Goal: Task Accomplishment & Management: Manage account settings

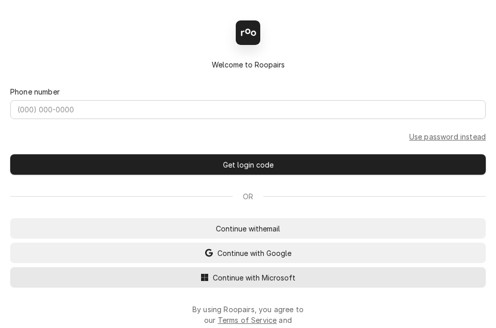
click at [270, 282] on span "Continue with Microsoft" at bounding box center [254, 277] width 87 height 11
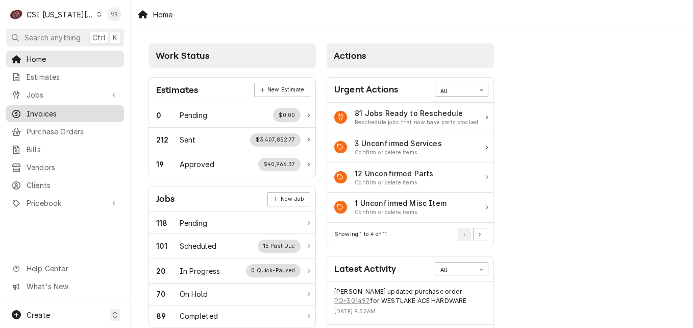
click at [40, 110] on span "Invoices" at bounding box center [73, 113] width 92 height 11
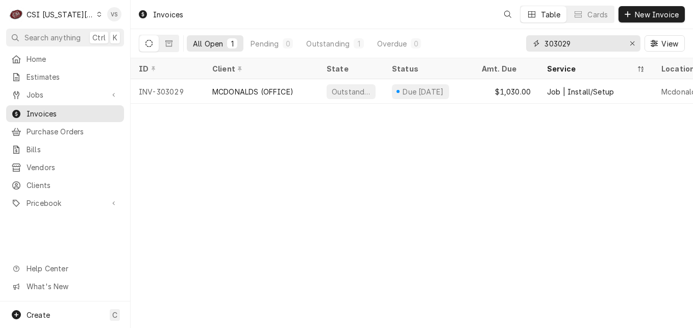
drag, startPoint x: 583, startPoint y: 44, endPoint x: 520, endPoint y: 44, distance: 62.8
click at [520, 44] on div "All Open 1 Pending 0 Outstanding 1 Overdue 0 303029 View" at bounding box center [412, 43] width 546 height 29
click at [40, 180] on span "Clients" at bounding box center [73, 185] width 92 height 11
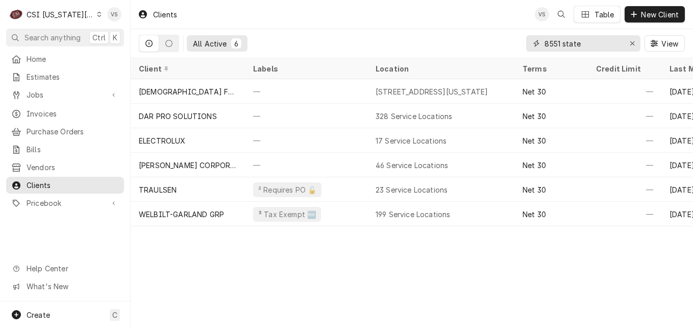
drag, startPoint x: 588, startPoint y: 45, endPoint x: 538, endPoint y: 45, distance: 50.0
click at [507, 48] on div "All Active 6 8551 state View" at bounding box center [412, 43] width 546 height 29
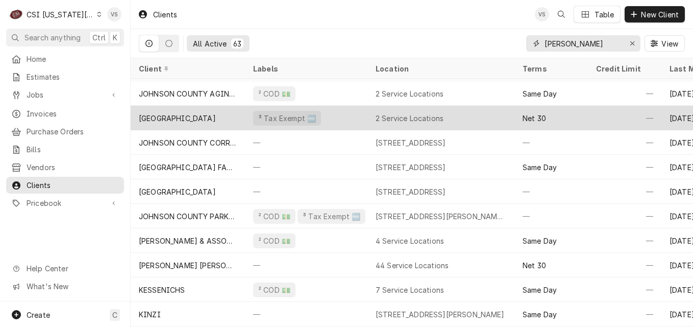
scroll to position [663, 0]
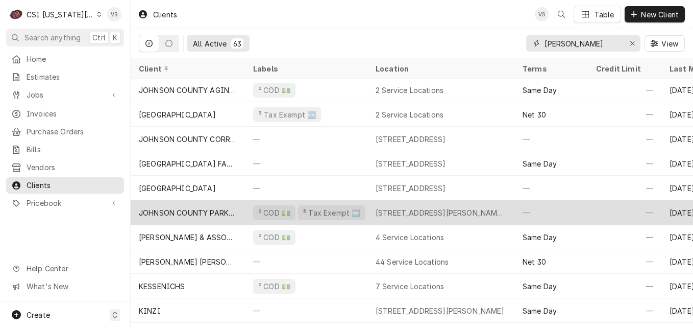
type input "johnson"
click at [228, 210] on div "JOHNSON COUNTY PARKS & REC" at bounding box center [188, 212] width 98 height 11
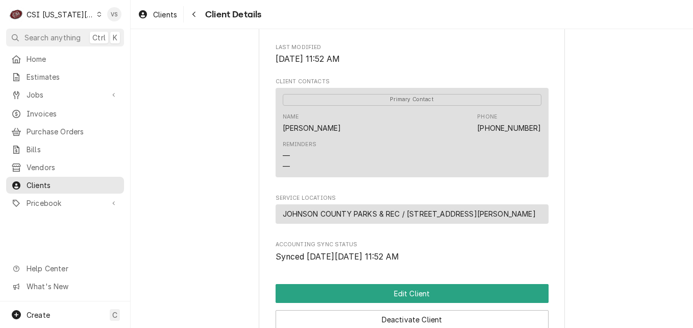
scroll to position [255, 0]
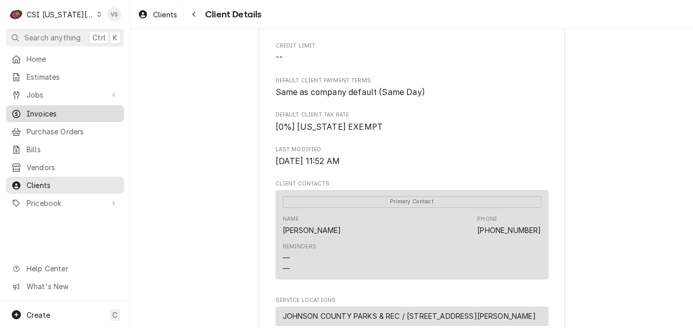
click at [48, 109] on span "Invoices" at bounding box center [73, 113] width 92 height 11
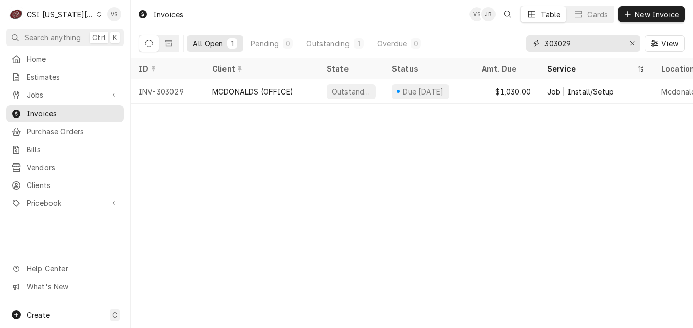
drag, startPoint x: 574, startPoint y: 41, endPoint x: 570, endPoint y: 45, distance: 5.8
click at [538, 42] on div "303029" at bounding box center [583, 43] width 114 height 16
type input "0"
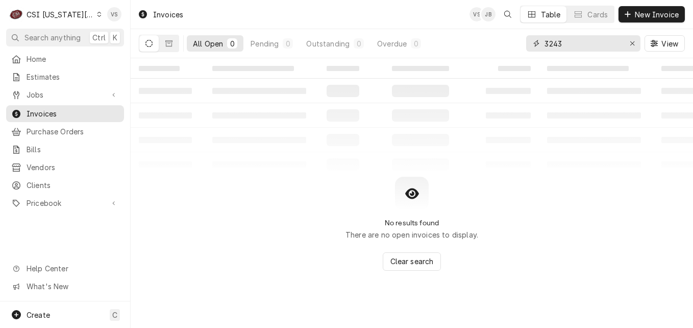
click at [549, 44] on input "3243" at bounding box center [583, 43] width 77 height 16
type input "303243"
click at [175, 43] on button "Dynamic Content Wrapper" at bounding box center [168, 43] width 19 height 16
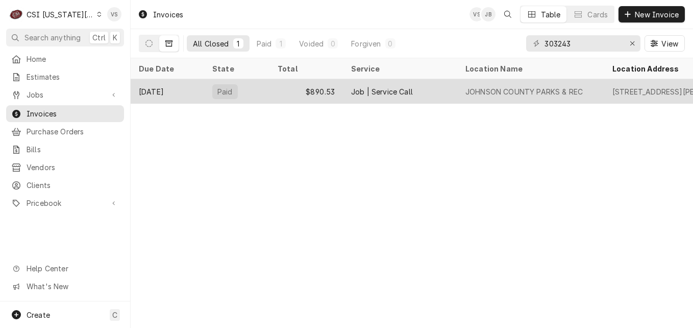
click at [232, 89] on div "Paid" at bounding box center [225, 91] width 26 height 15
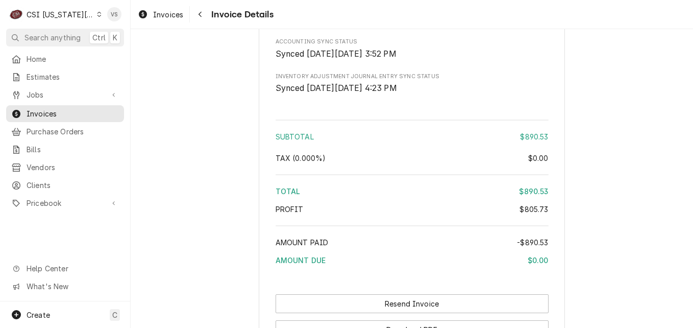
scroll to position [2092, 0]
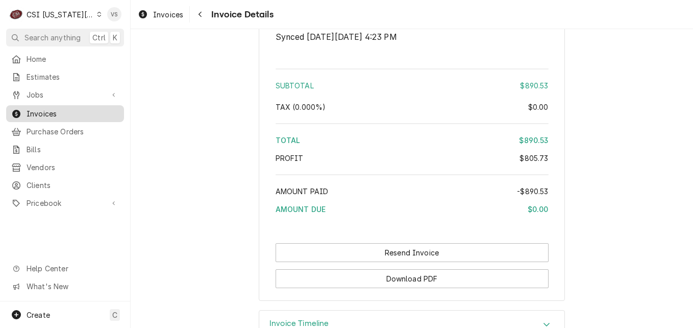
click at [59, 111] on span "Invoices" at bounding box center [73, 113] width 92 height 11
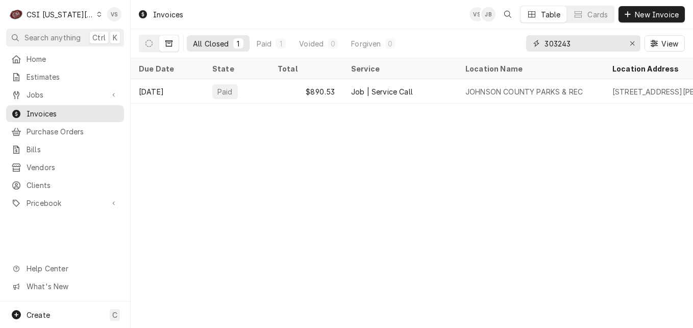
drag, startPoint x: 577, startPoint y: 45, endPoint x: 544, endPoint y: 44, distance: 33.2
click at [546, 44] on input "303243" at bounding box center [583, 43] width 77 height 16
type input "4"
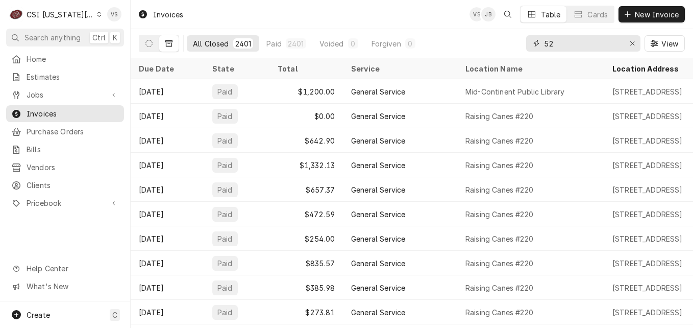
click at [546, 41] on input "52" at bounding box center [583, 43] width 77 height 16
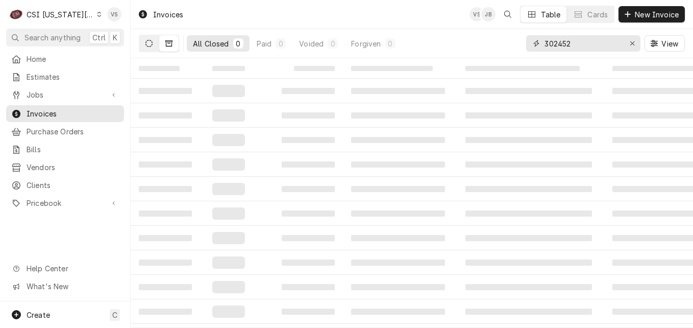
type input "302452"
click at [146, 39] on button "Dynamic Content Wrapper" at bounding box center [148, 43] width 19 height 16
